Goal: Book appointment/travel/reservation

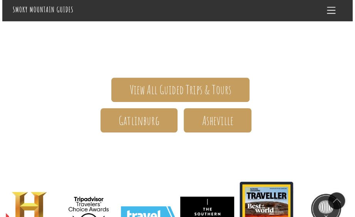
scroll to position [123, 0]
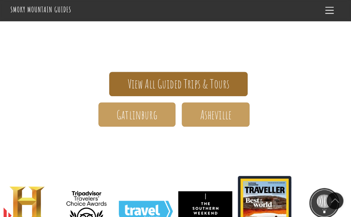
click at [162, 80] on span "View All Guided Trips & Tours" at bounding box center [178, 84] width 102 height 8
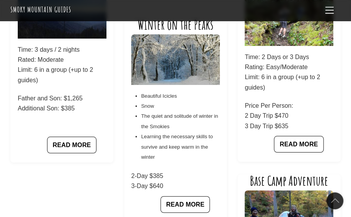
scroll to position [801, 0]
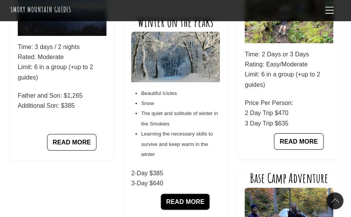
click at [187, 202] on link "READ MORE" at bounding box center [184, 201] width 49 height 17
